Goal: Find specific page/section: Find specific page/section

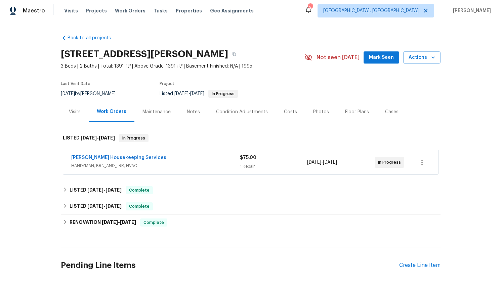
scroll to position [52, 0]
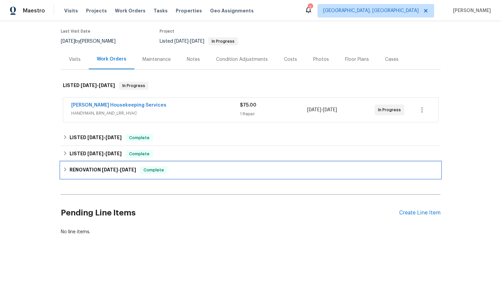
click at [84, 174] on h6 "RENOVATION [DATE] - [DATE]" at bounding box center [103, 170] width 66 height 8
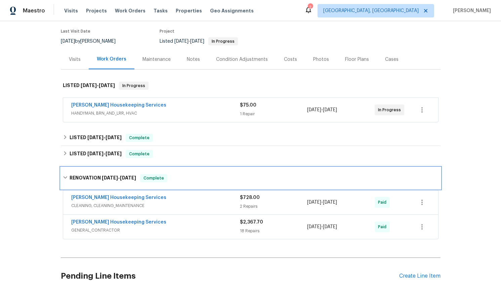
scroll to position [116, 0]
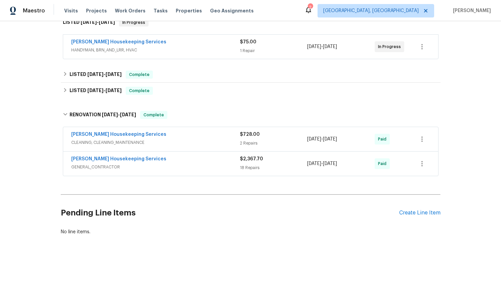
click at [176, 168] on span "GENERAL_CONTRACTOR" at bounding box center [155, 167] width 169 height 7
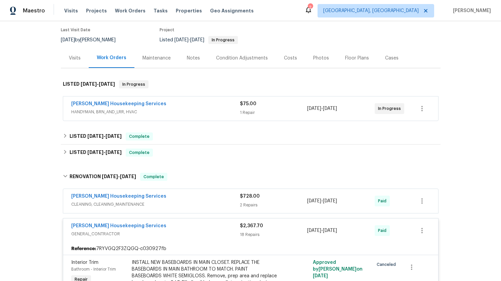
scroll to position [53, 0]
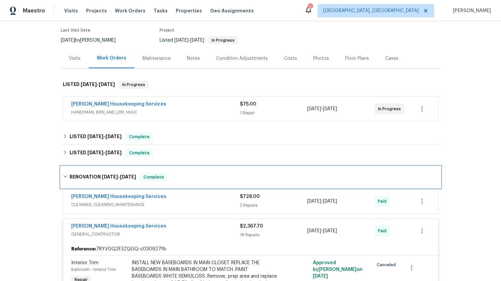
click at [190, 187] on div "RENOVATION [DATE] - [DATE] Complete" at bounding box center [250, 176] width 379 height 21
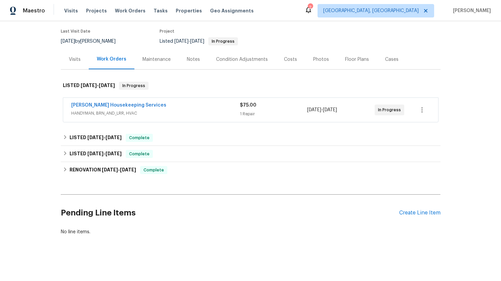
click at [190, 187] on div "Back to all projects [STREET_ADDRESS][PERSON_NAME] 3 Beds | 2 Baths | Total: 13…" at bounding box center [250, 109] width 379 height 264
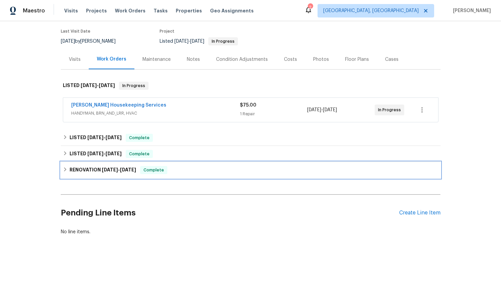
click at [191, 173] on div "RENOVATION [DATE] - [DATE] Complete" at bounding box center [250, 170] width 375 height 8
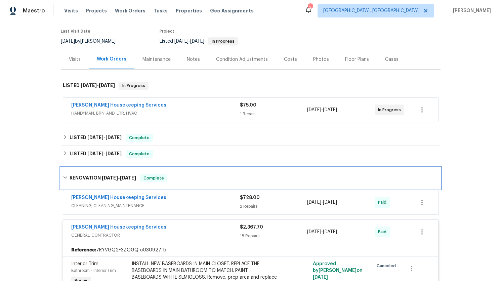
scroll to position [84, 0]
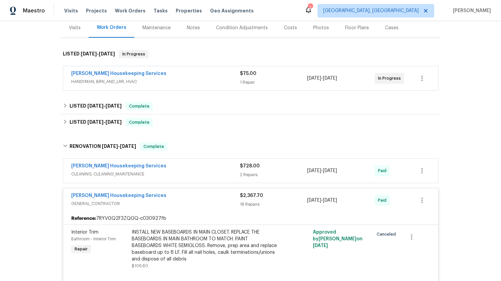
drag, startPoint x: 192, startPoint y: 163, endPoint x: 192, endPoint y: 168, distance: 5.0
click at [192, 163] on div "[PERSON_NAME] Housekeeping Services" at bounding box center [155, 167] width 169 height 8
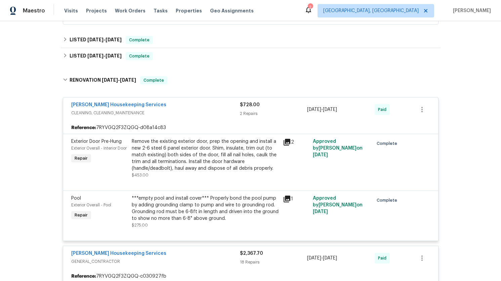
scroll to position [34, 0]
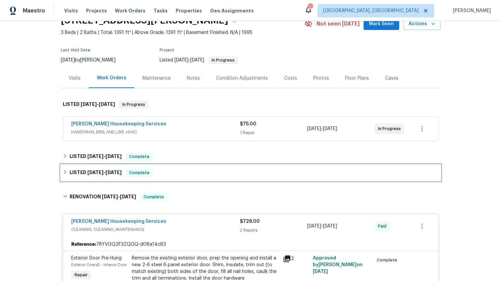
click at [203, 180] on div "LISTED [DATE] - [DATE] Complete" at bounding box center [250, 173] width 379 height 16
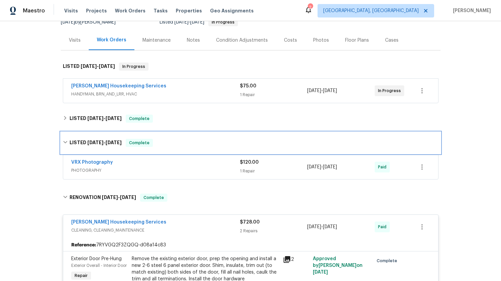
scroll to position [74, 0]
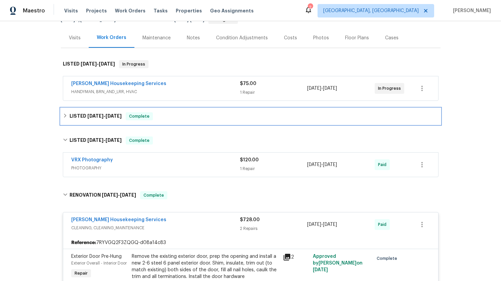
click at [176, 124] on div "LISTED [DATE] - [DATE] Complete" at bounding box center [250, 116] width 379 height 16
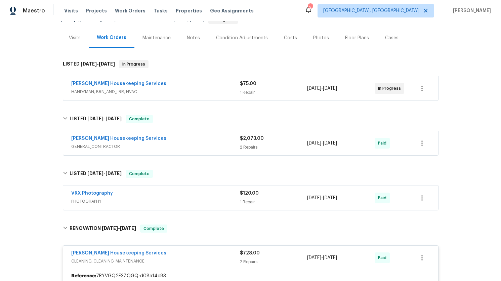
click at [186, 139] on div "[PERSON_NAME] Housekeeping Services" at bounding box center [155, 139] width 169 height 8
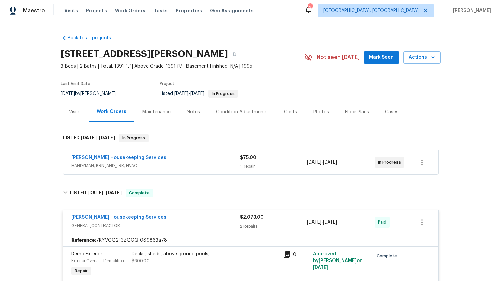
scroll to position [0, 0]
click at [166, 155] on div "[PERSON_NAME] Housekeeping Services" at bounding box center [155, 158] width 169 height 8
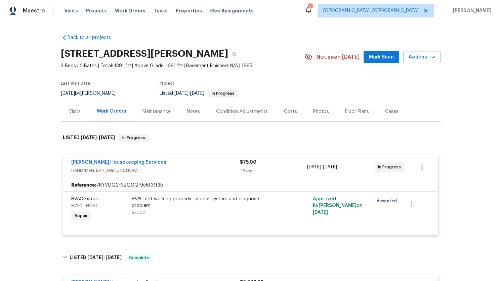
scroll to position [2, 0]
